Goal: Information Seeking & Learning: Learn about a topic

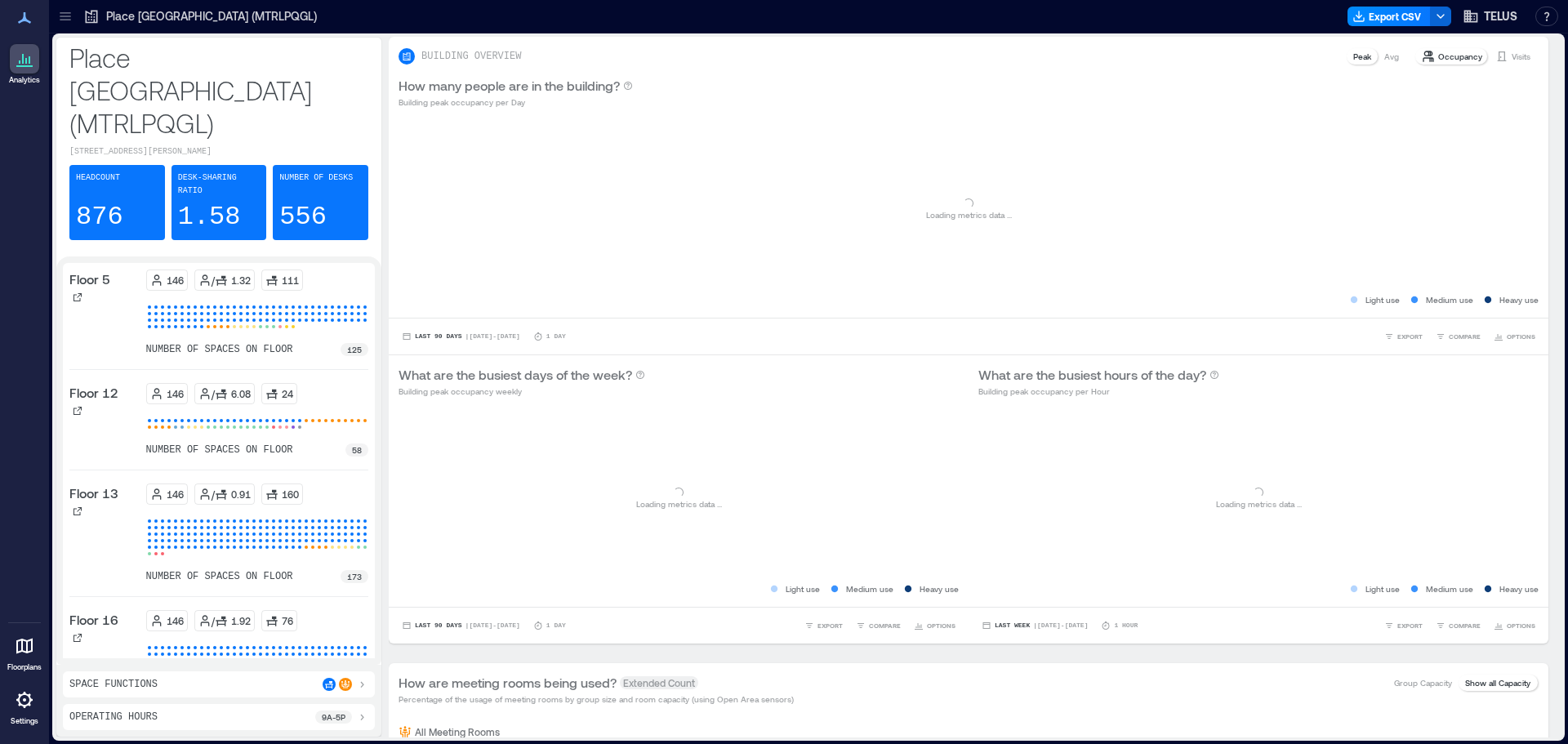
click at [65, 18] on icon at bounding box center [65, 16] width 17 height 17
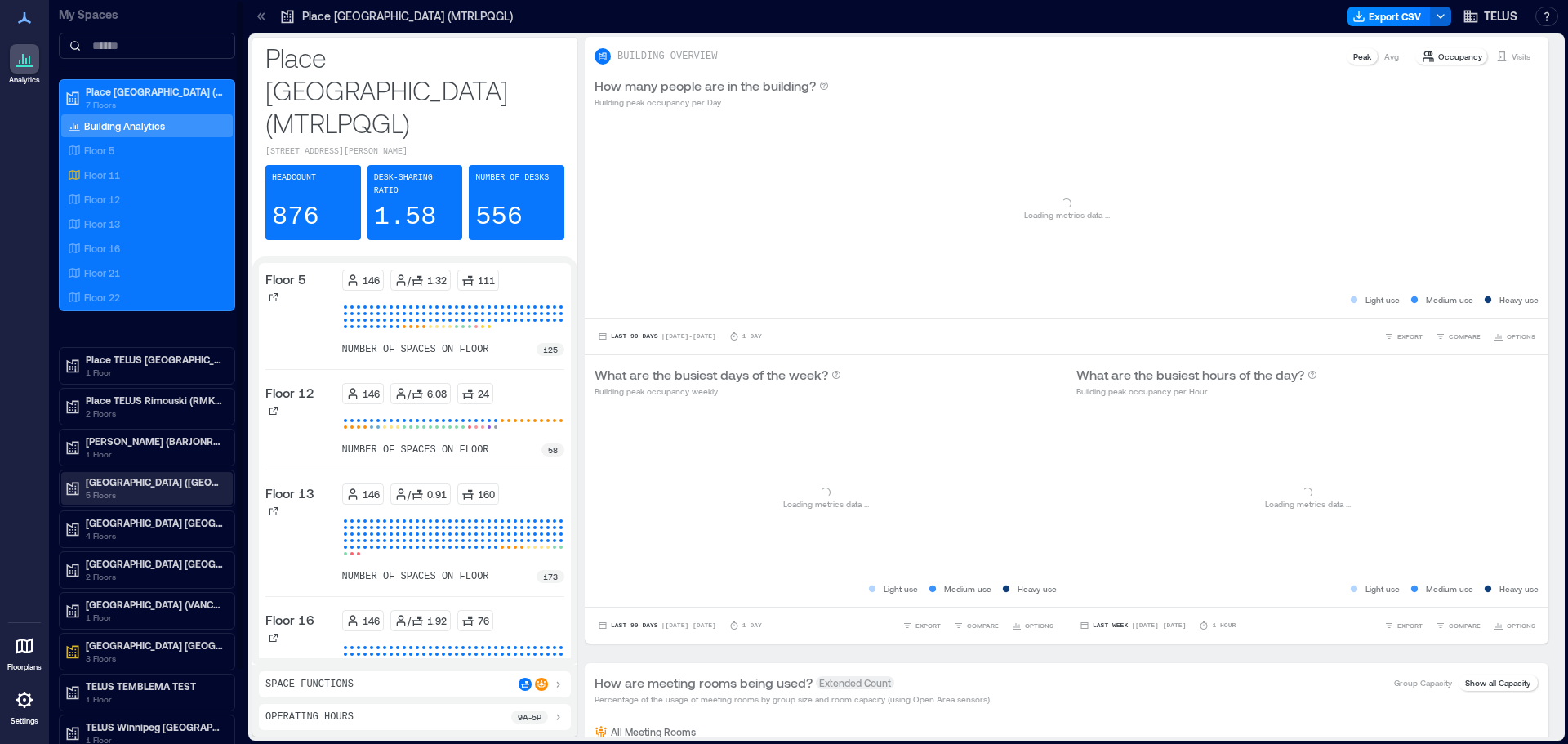
click at [172, 486] on p "[GEOGRAPHIC_DATA] ([GEOGRAPHIC_DATA])" at bounding box center [154, 482] width 137 height 13
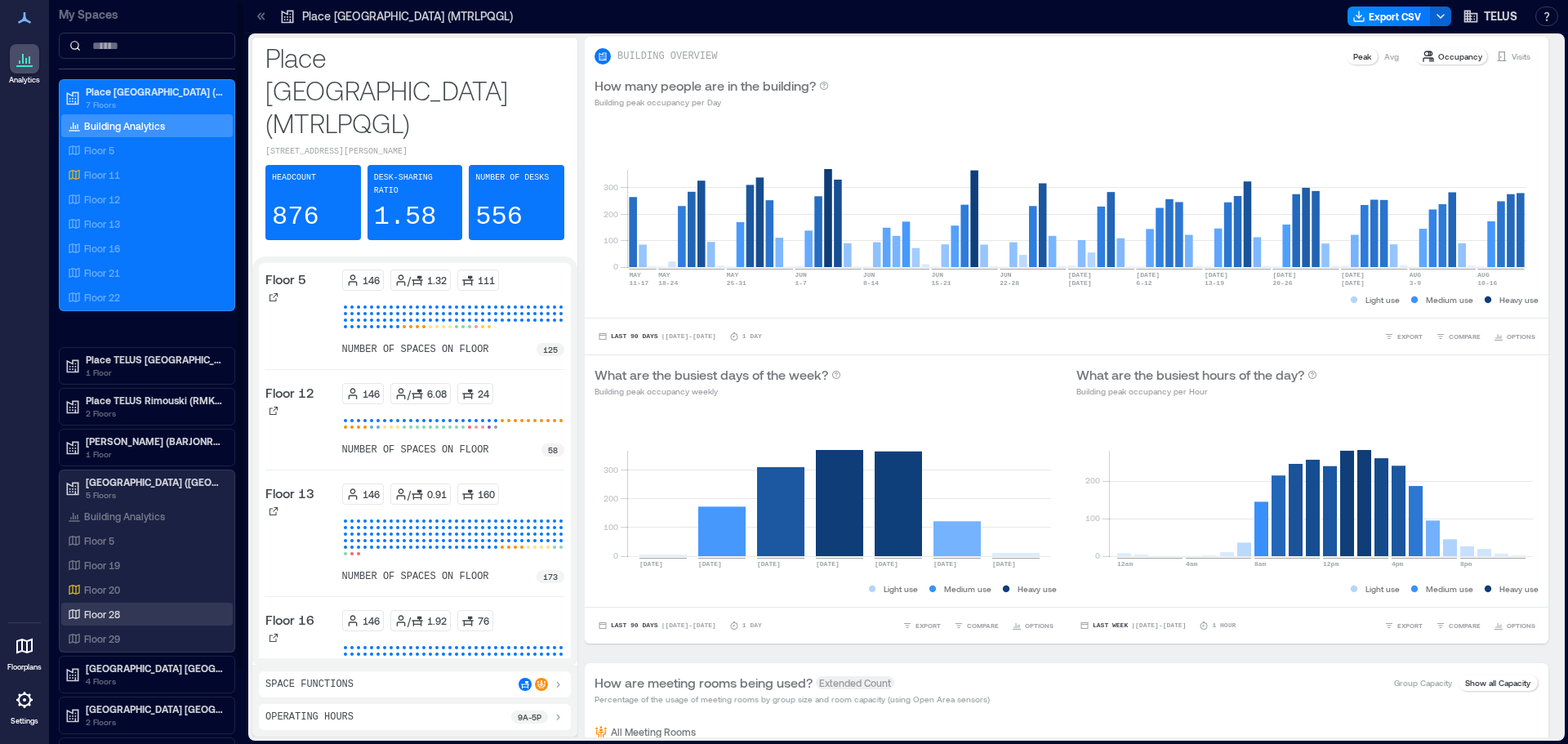
click at [99, 610] on p "Floor 28" at bounding box center [102, 615] width 36 height 13
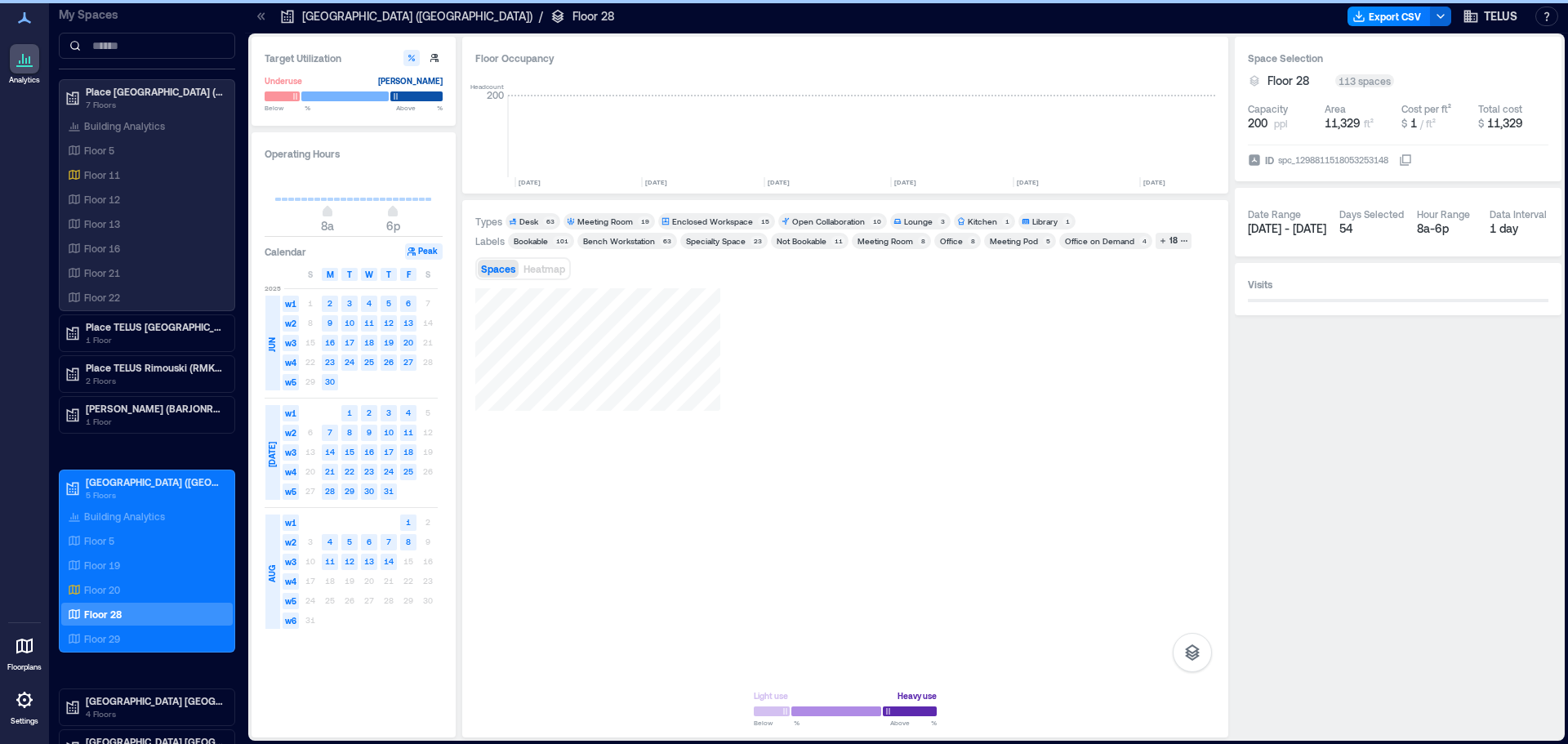
scroll to position [0, 1476]
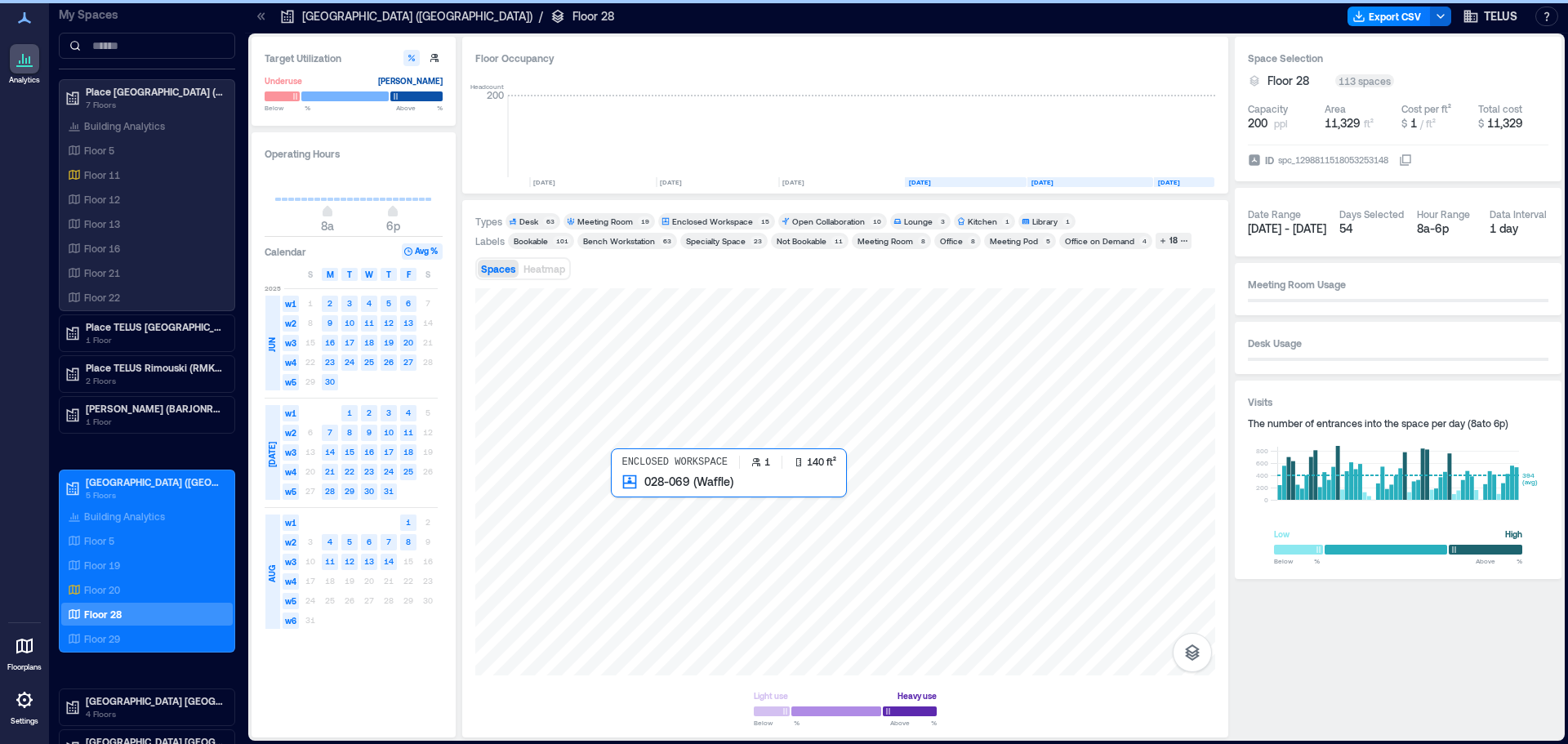
click at [624, 496] on div at bounding box center [845, 482] width 740 height 387
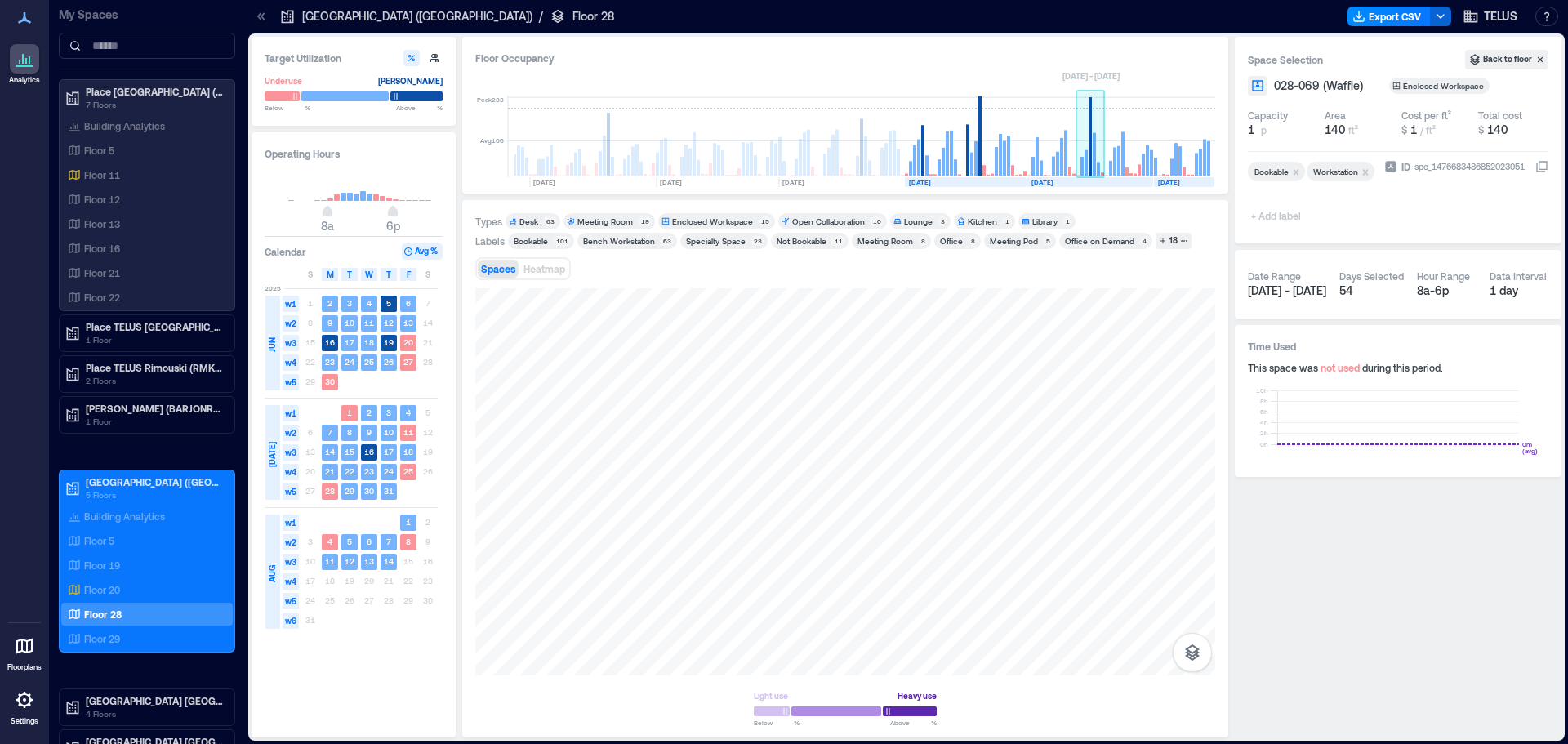
click at [1084, 160] on rect at bounding box center [1082, 166] width 4 height 18
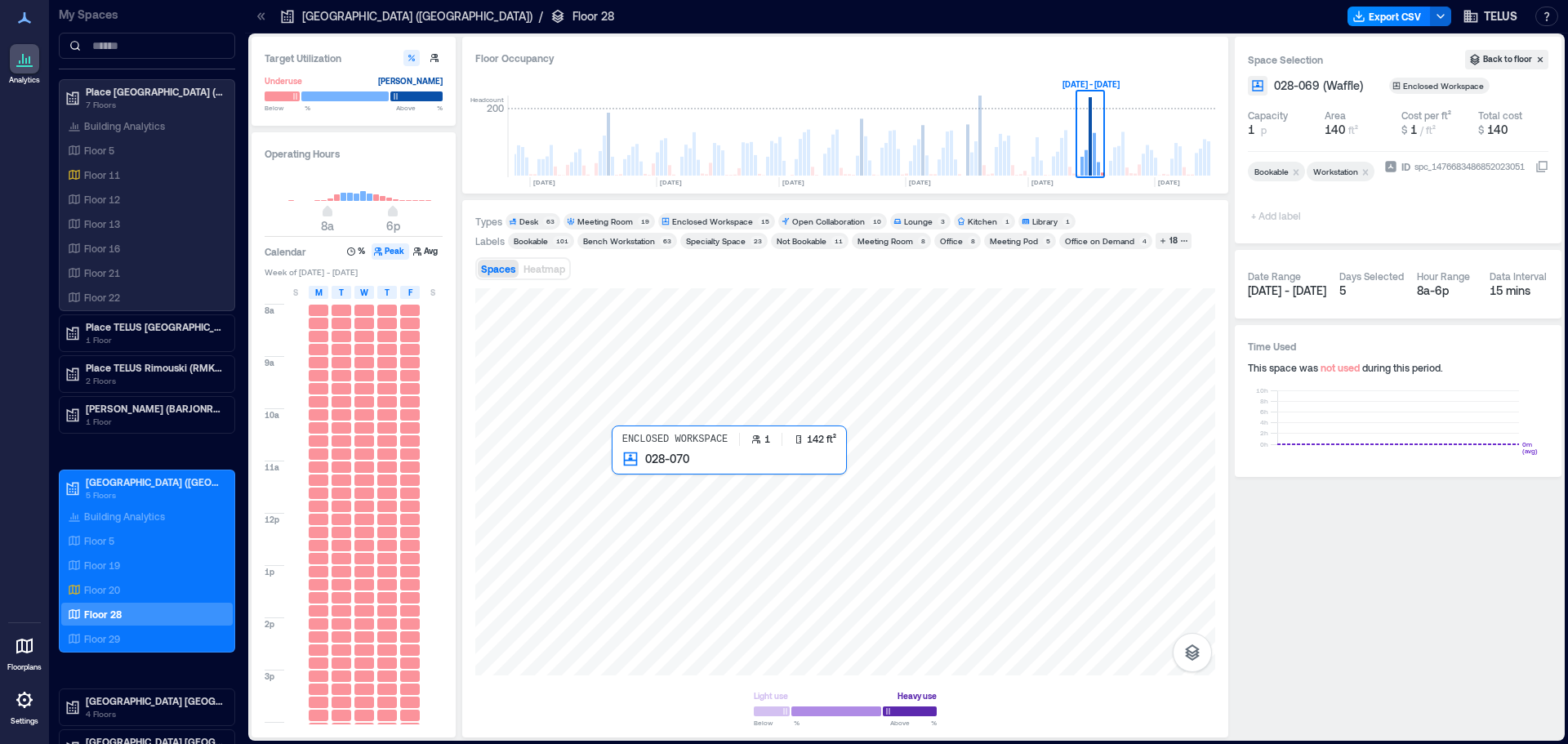
drag, startPoint x: 444, startPoint y: 357, endPoint x: 636, endPoint y: 475, distance: 225.4
click at [636, 475] on div at bounding box center [845, 482] width 740 height 387
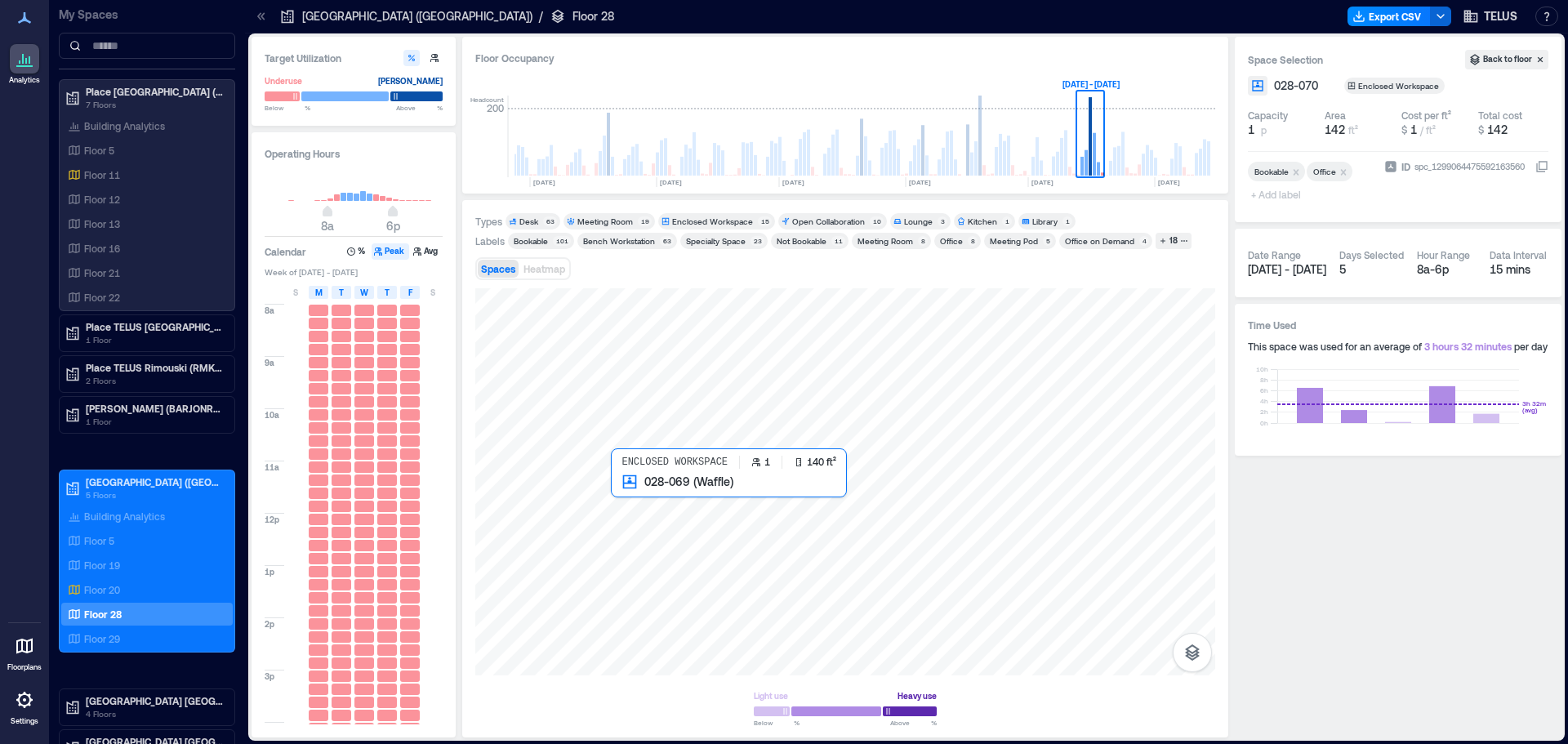
click at [628, 498] on div at bounding box center [845, 482] width 740 height 387
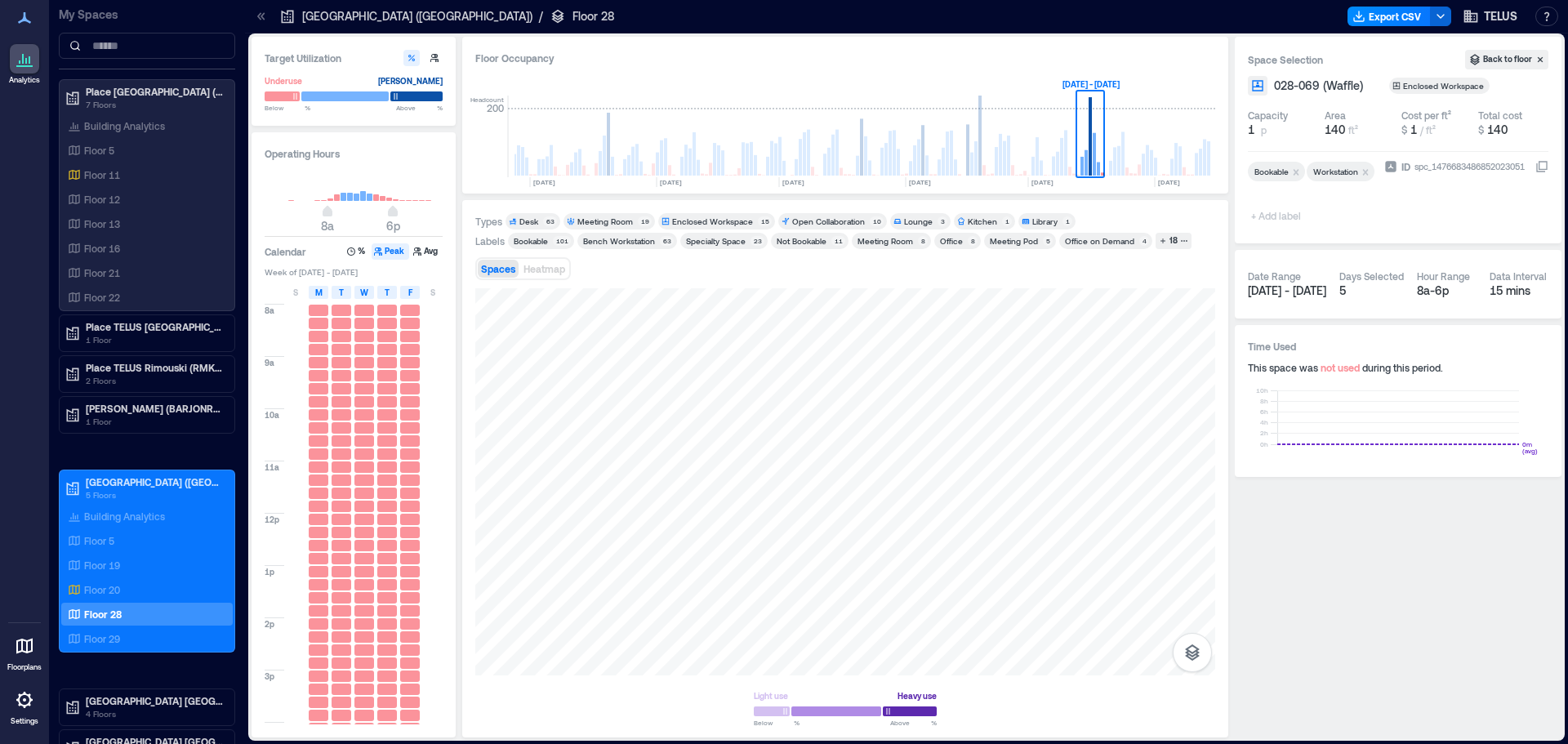
click at [1274, 215] on span "+ Add label" at bounding box center [1278, 216] width 60 height 23
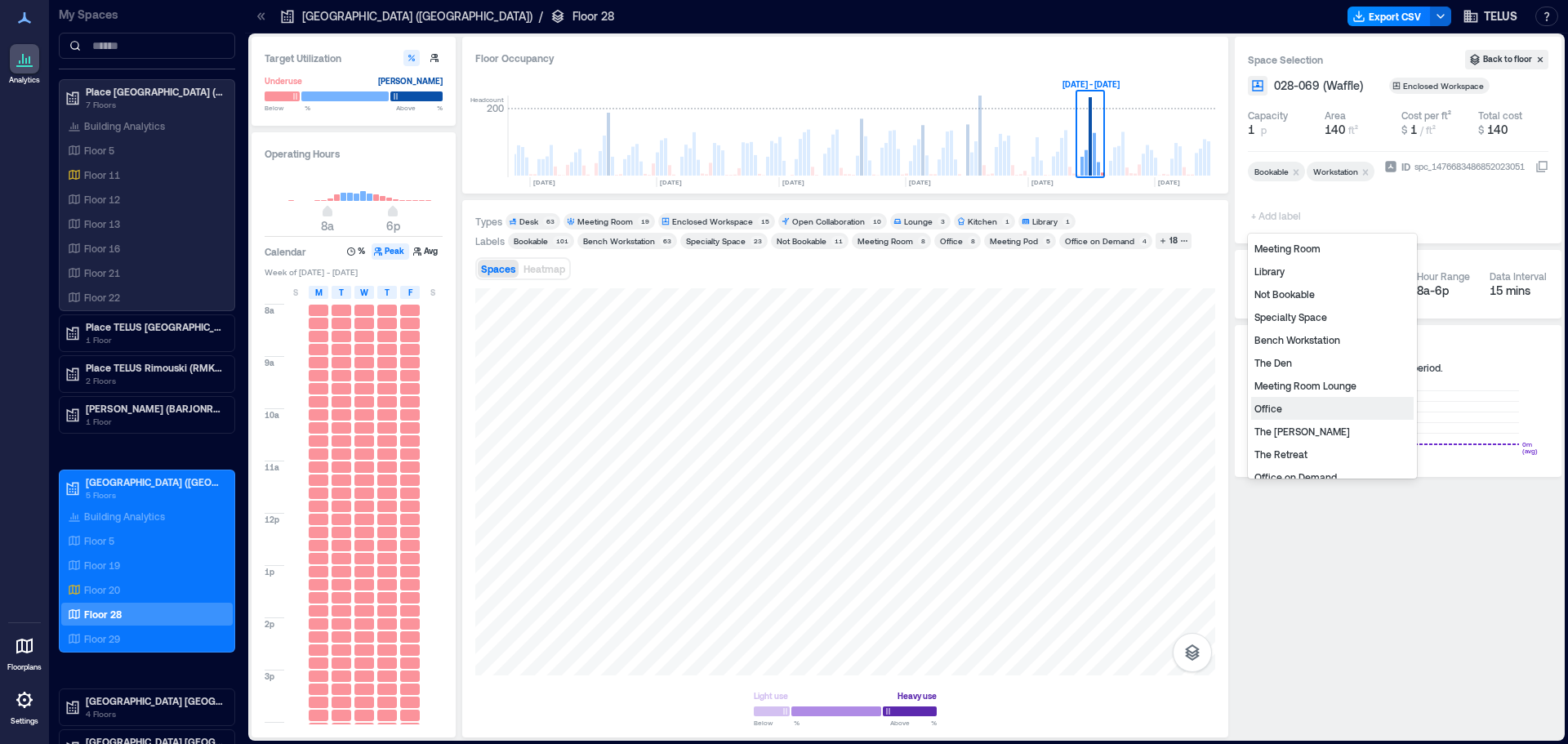
click at [1274, 413] on div "Office" at bounding box center [1332, 409] width 163 height 23
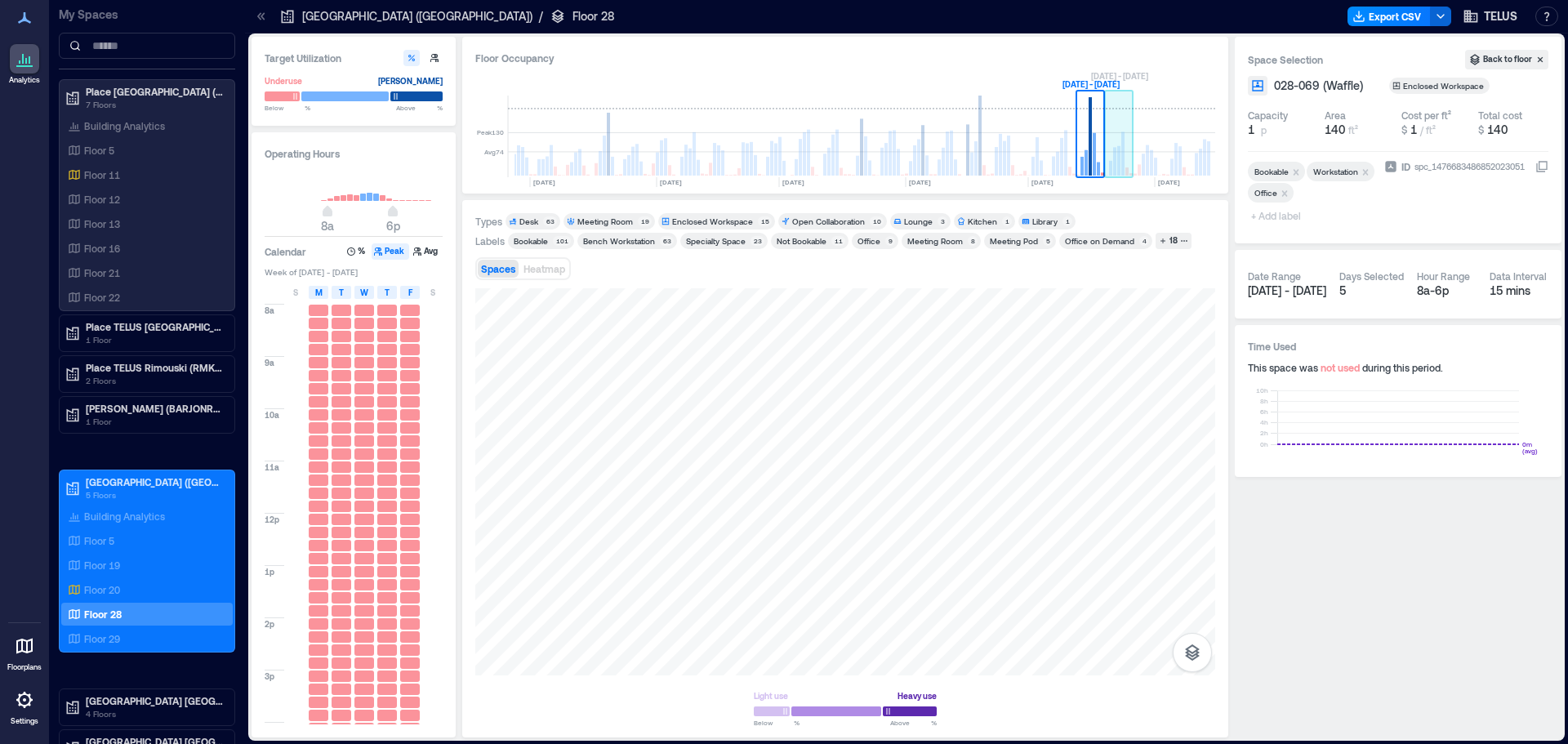
click at [1125, 168] on rect at bounding box center [1123, 153] width 4 height 44
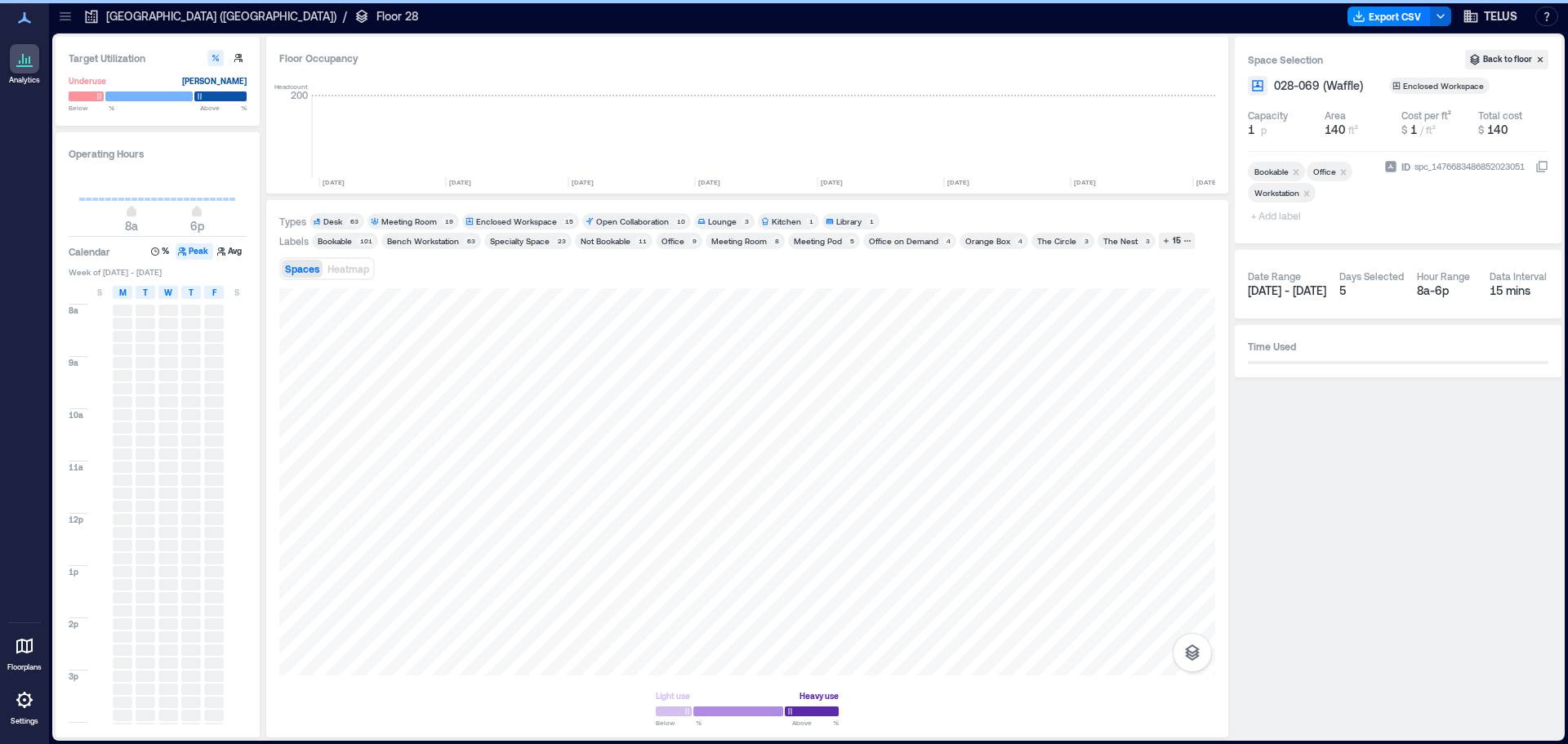
scroll to position [0, 1279]
